Goal: Navigation & Orientation: Find specific page/section

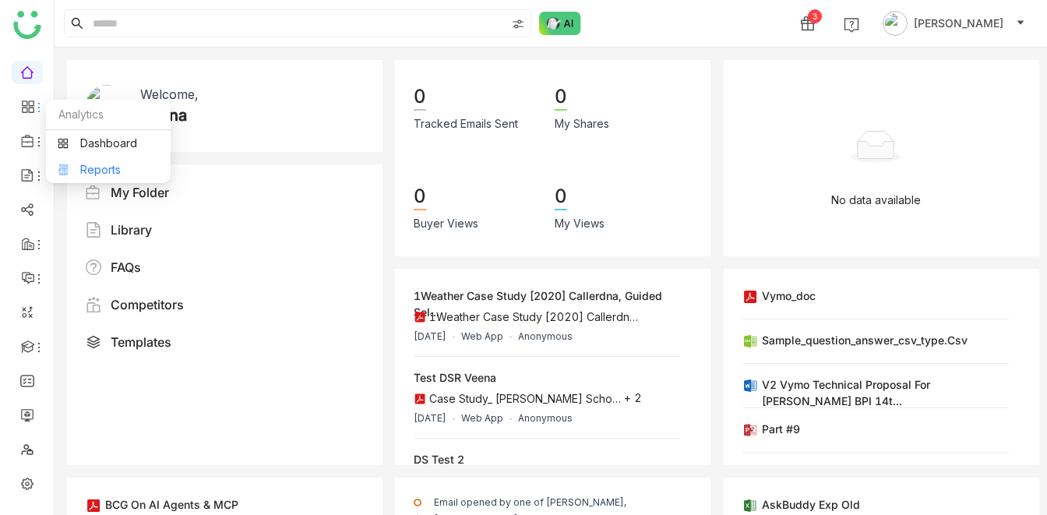
click at [101, 168] on link "Reports" at bounding box center [108, 169] width 101 height 11
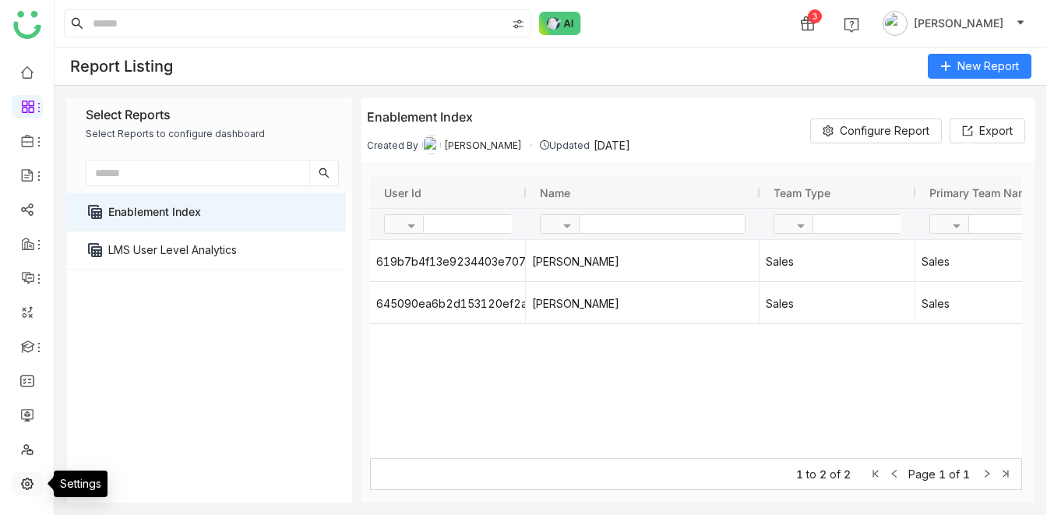
click at [25, 486] on link at bounding box center [27, 482] width 14 height 13
click at [26, 484] on link at bounding box center [27, 482] width 14 height 13
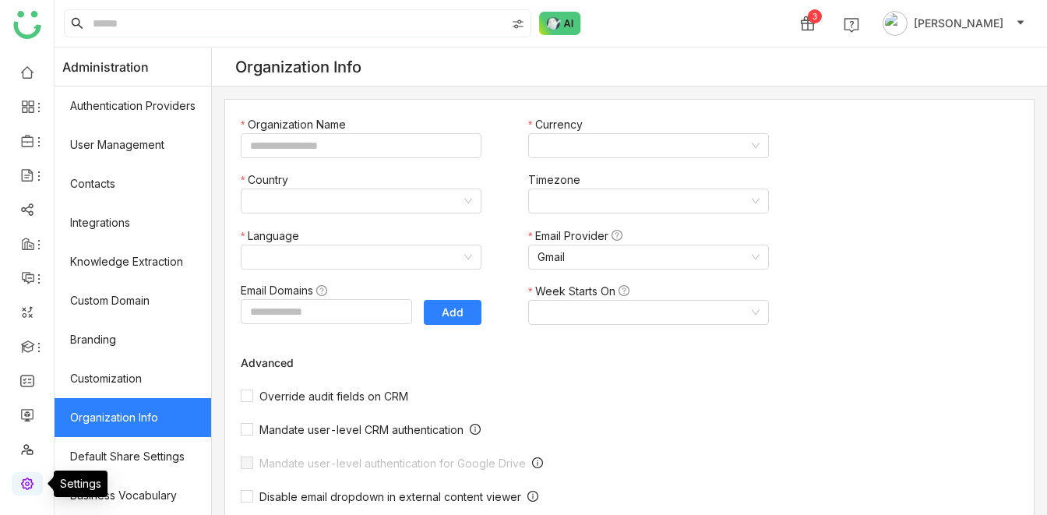
type input "*******"
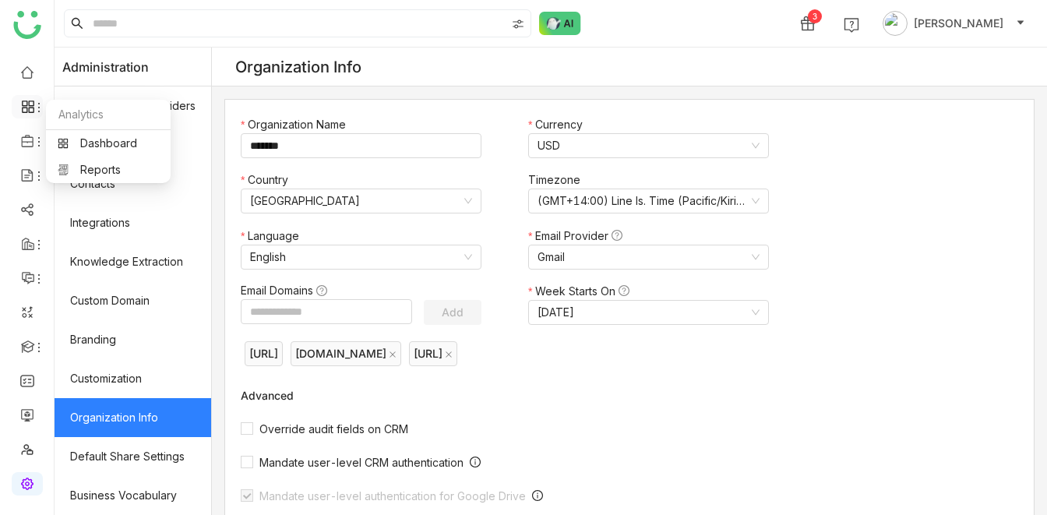
click at [28, 110] on icon at bounding box center [30, 110] width 5 height 5
click at [102, 145] on link "Dashboard" at bounding box center [108, 143] width 101 height 11
